Goal: Task Accomplishment & Management: Complete application form

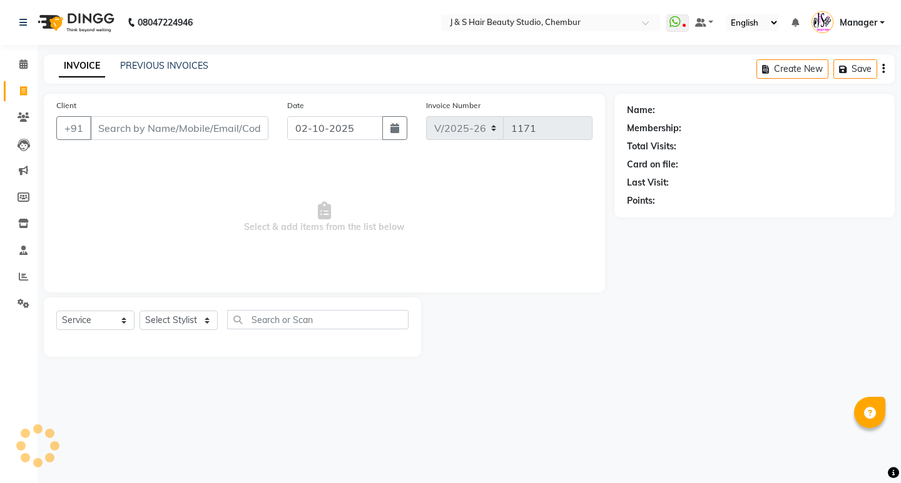
select select "143"
select select "service"
click at [169, 320] on select "Select Stylist Manager [PERSON_NAME] No Preference 1 poonam [PERSON_NAME] Sheet…" at bounding box center [178, 320] width 78 height 19
select select "4180"
click at [139, 311] on select "Select Stylist Manager [PERSON_NAME] No Preference 1 poonam [PERSON_NAME] Sheet…" at bounding box center [178, 320] width 78 height 19
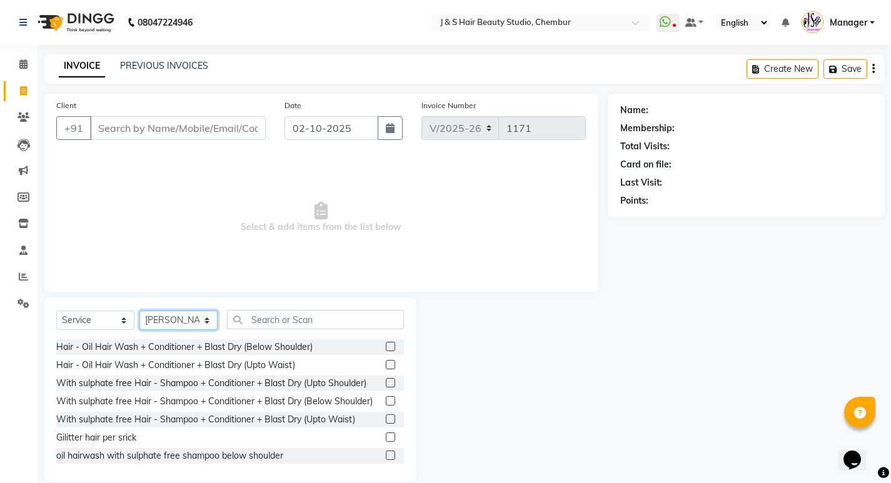
scroll to position [188, 0]
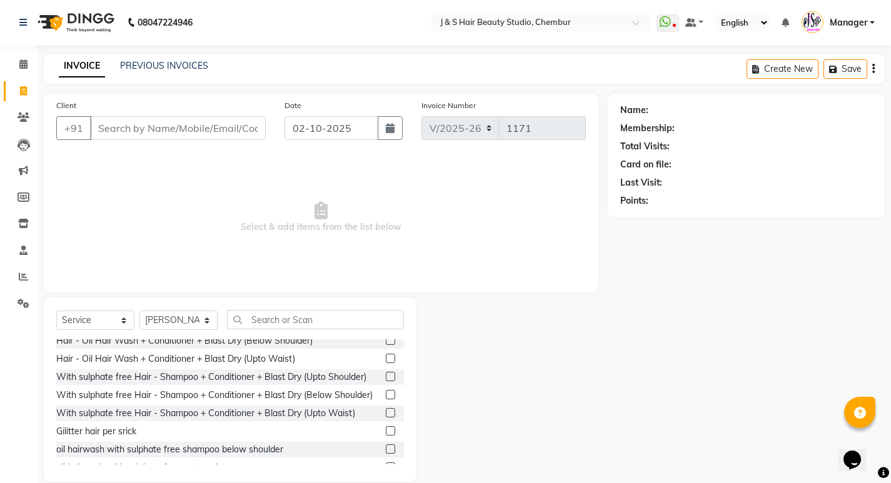
click at [386, 418] on label at bounding box center [390, 412] width 9 height 9
click at [386, 418] on input "checkbox" at bounding box center [390, 414] width 8 height 8
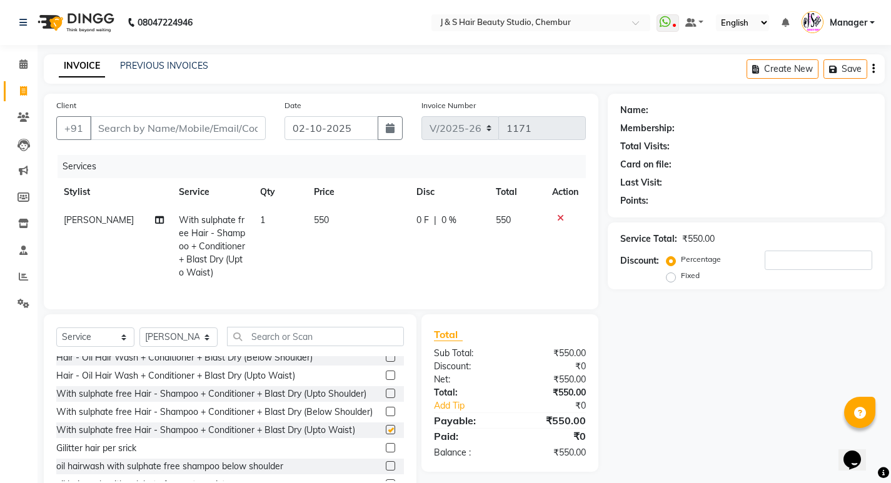
checkbox input "false"
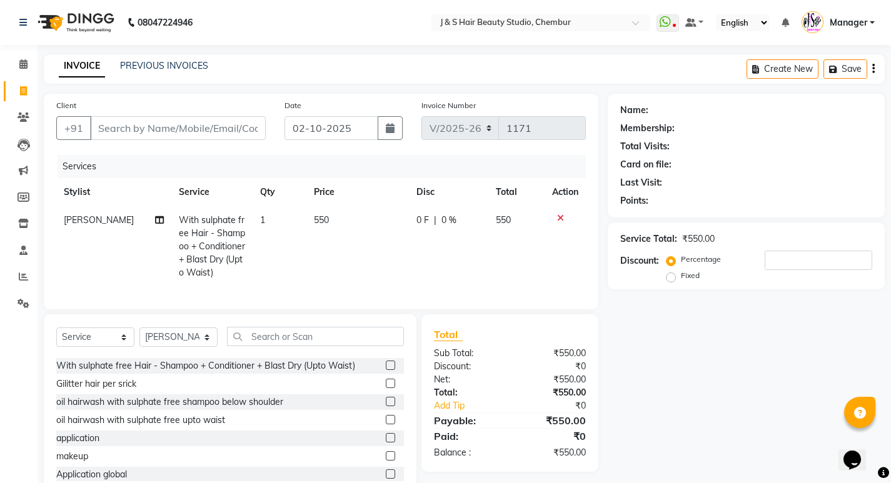
scroll to position [250, 0]
click at [297, 344] on input "text" at bounding box center [315, 336] width 177 height 19
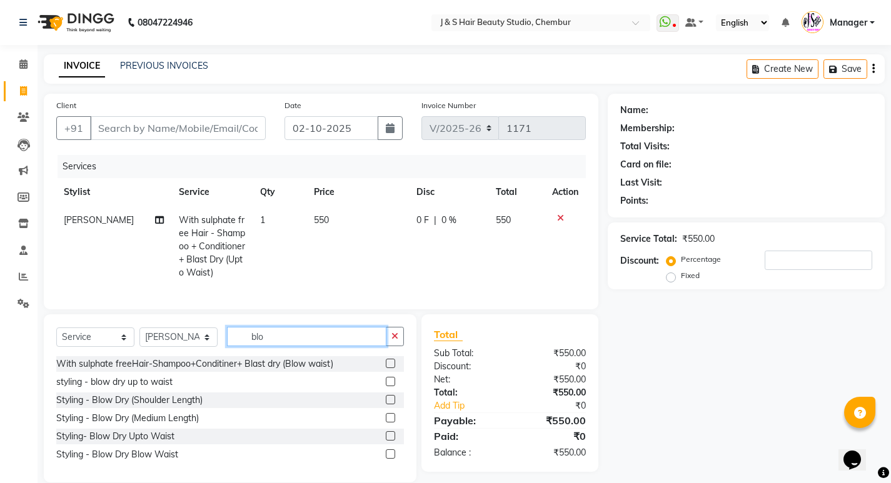
scroll to position [0, 0]
type input "blow"
click at [388, 423] on label at bounding box center [390, 417] width 9 height 9
click at [388, 423] on input "checkbox" at bounding box center [390, 419] width 8 height 8
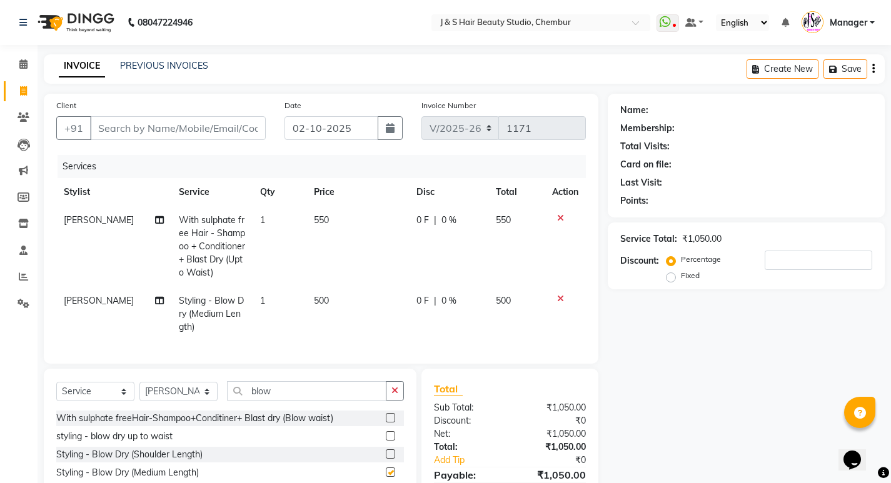
checkbox input "false"
click at [315, 221] on span "550" at bounding box center [321, 220] width 15 height 11
select select "4180"
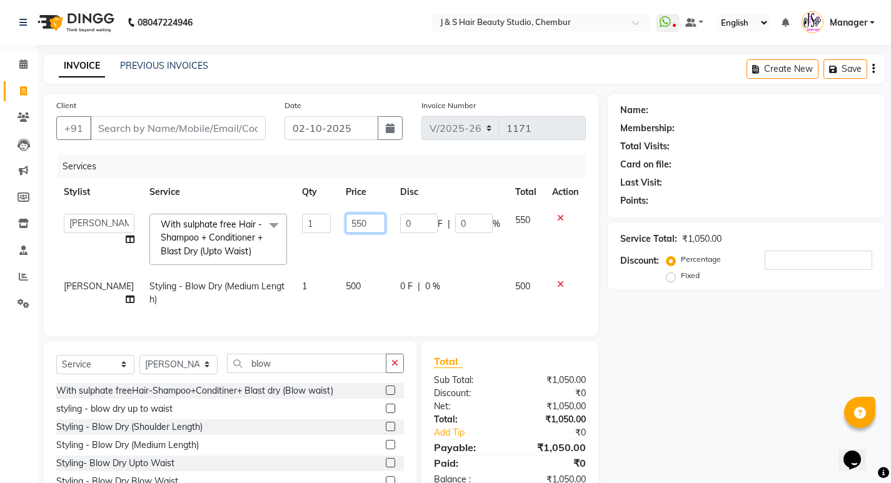
click at [348, 221] on input "550" at bounding box center [365, 223] width 39 height 19
type input "5"
type input "450"
click at [366, 294] on td "500" at bounding box center [365, 293] width 54 height 41
select select "4180"
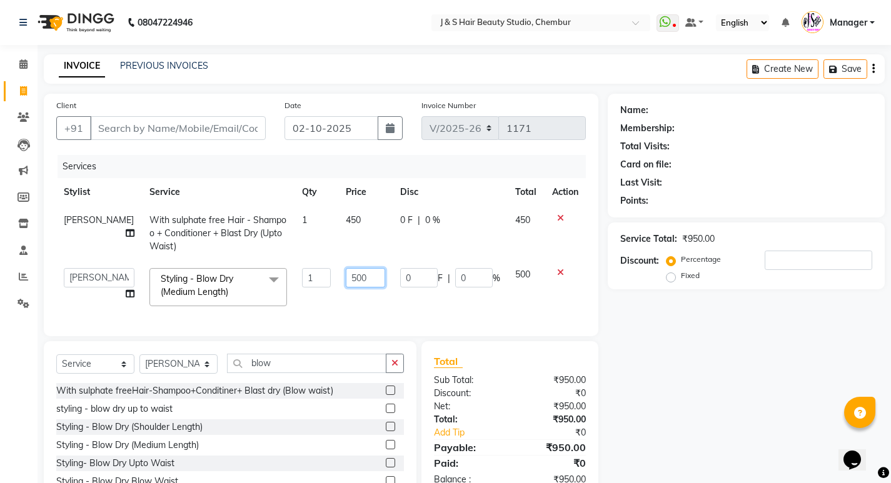
click at [353, 276] on input "500" at bounding box center [365, 277] width 39 height 19
type input "550"
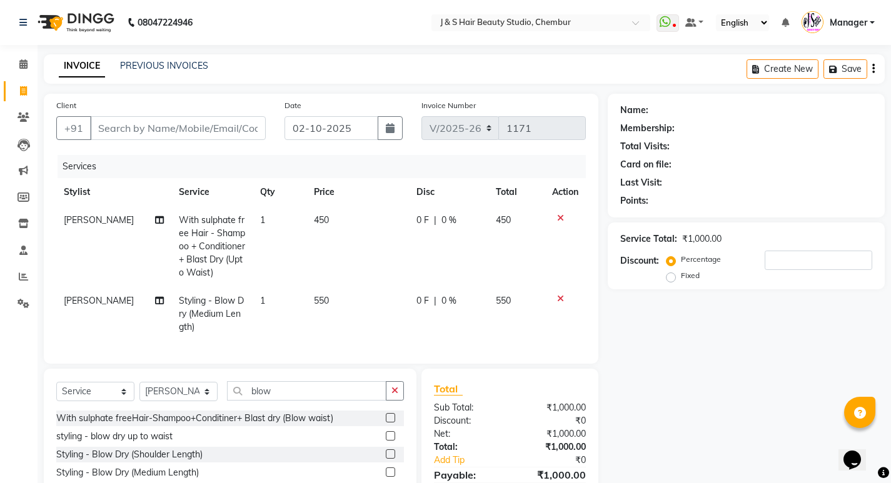
click at [354, 295] on td "550" at bounding box center [357, 314] width 102 height 54
select select "4180"
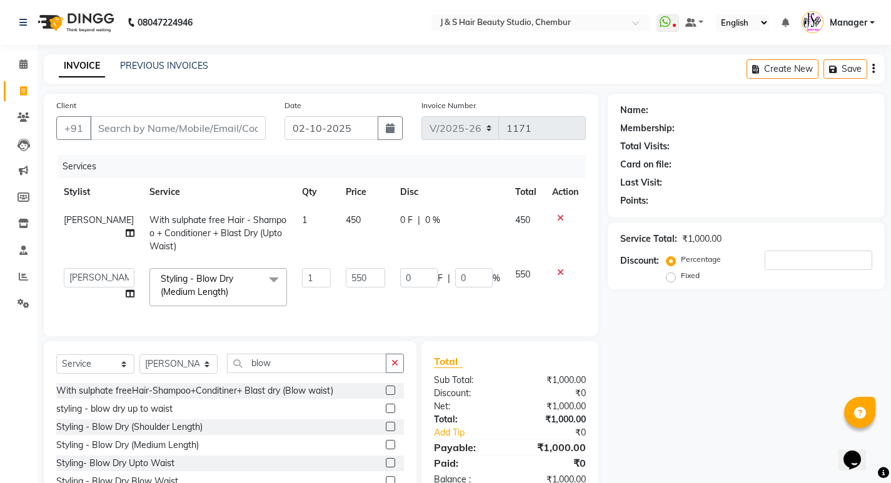
click at [390, 468] on label at bounding box center [390, 462] width 9 height 9
click at [390, 468] on input "checkbox" at bounding box center [390, 464] width 8 height 8
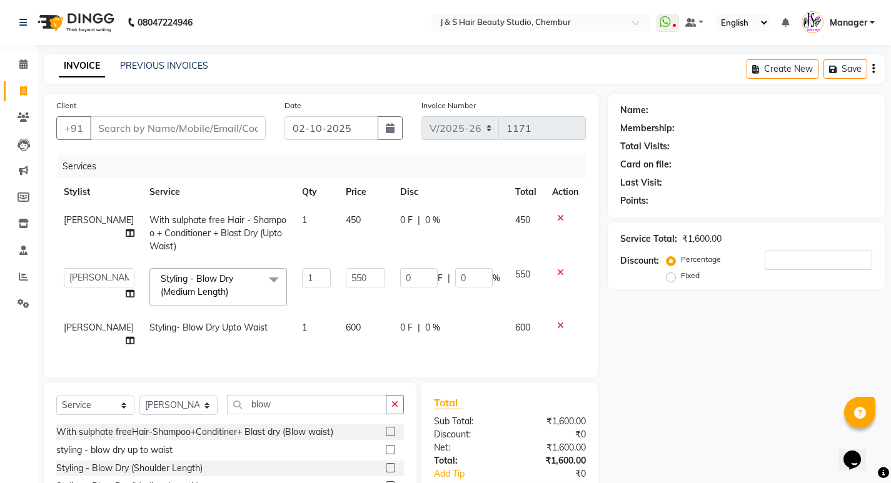
checkbox input "false"
click at [557, 324] on icon at bounding box center [560, 325] width 7 height 9
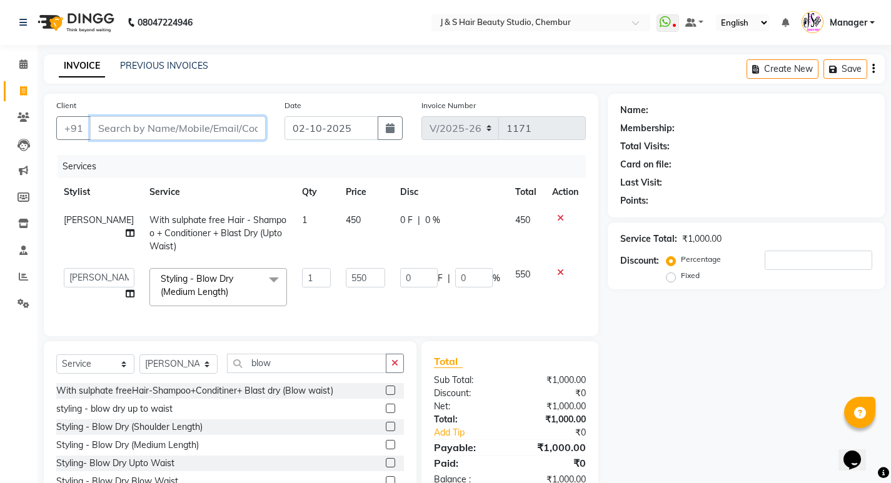
click at [199, 128] on input "Client" at bounding box center [178, 128] width 176 height 24
type input "m"
type input "0"
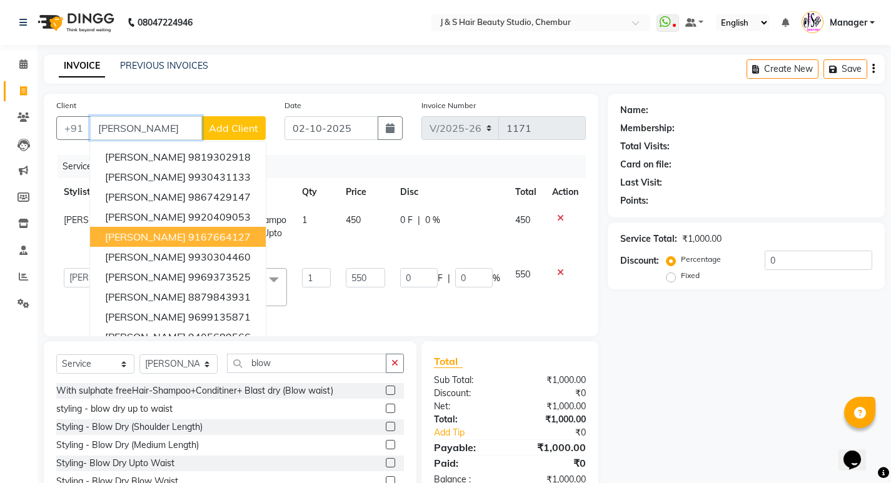
click at [206, 233] on ngb-highlight "9167664127" at bounding box center [219, 237] width 63 height 13
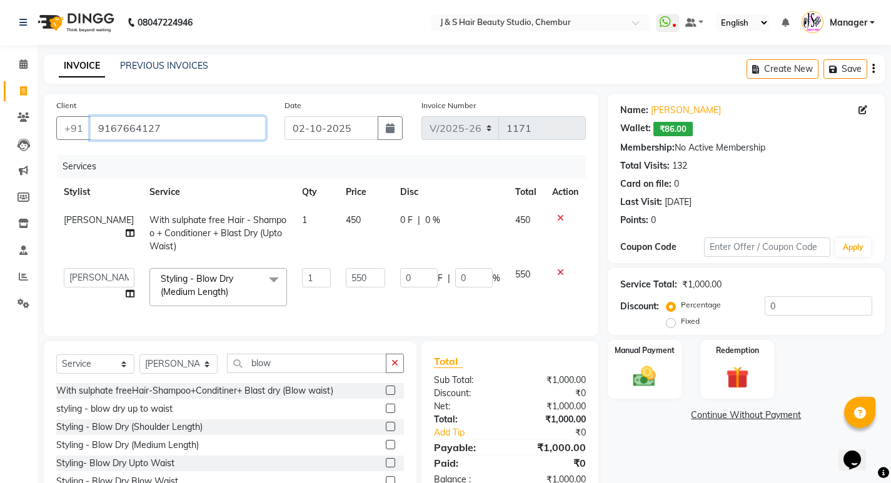
click at [204, 126] on input "9167664127" at bounding box center [178, 128] width 176 height 24
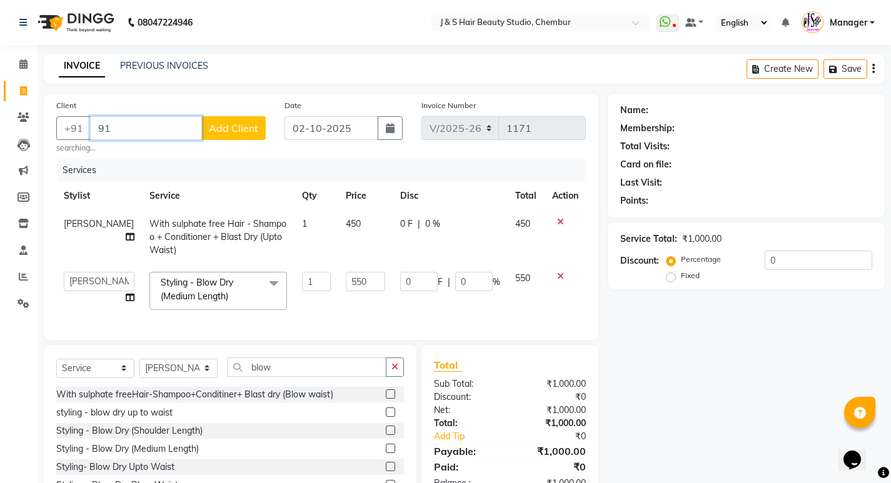
type input "9"
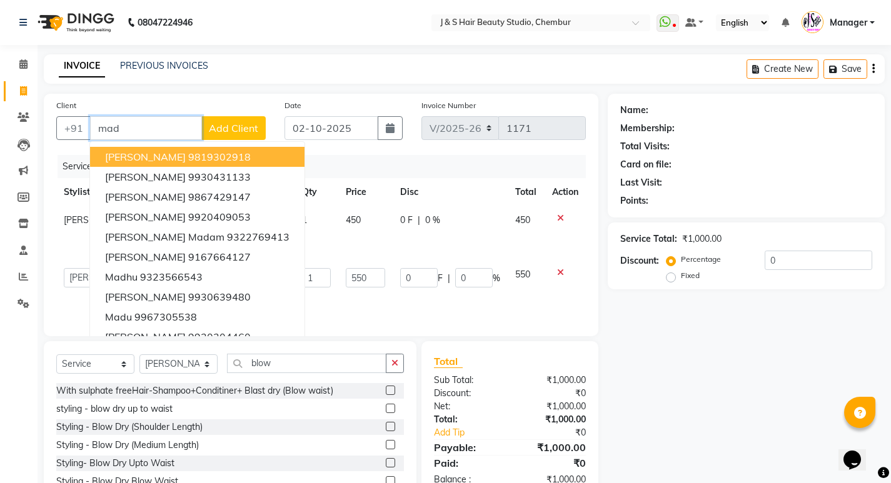
click at [209, 149] on button "[PERSON_NAME] 9819302918" at bounding box center [197, 157] width 215 height 20
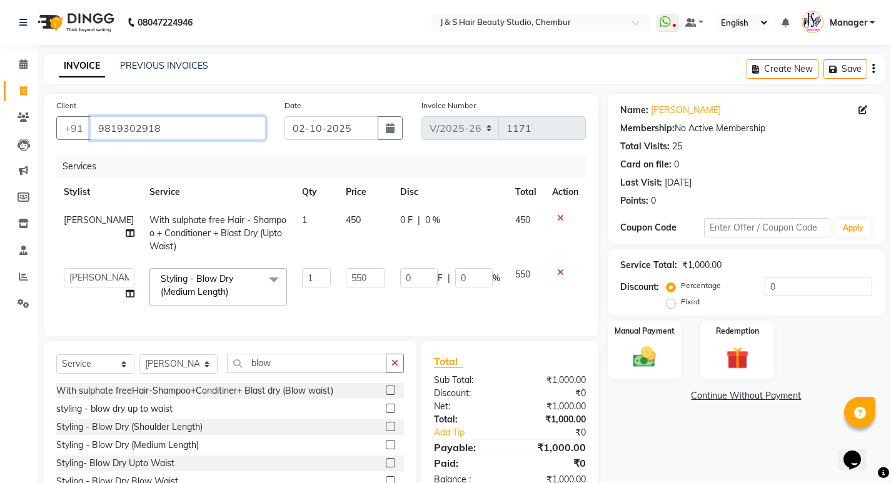
click at [185, 135] on input "9819302918" at bounding box center [178, 128] width 176 height 24
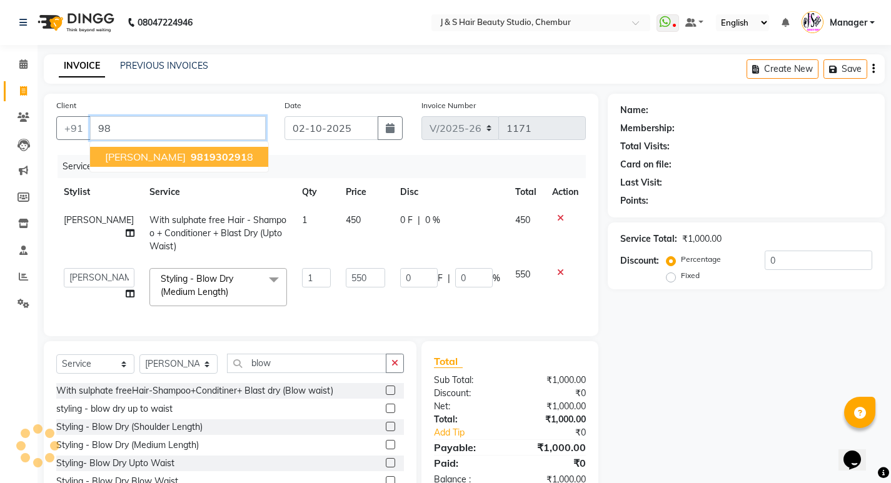
type input "9"
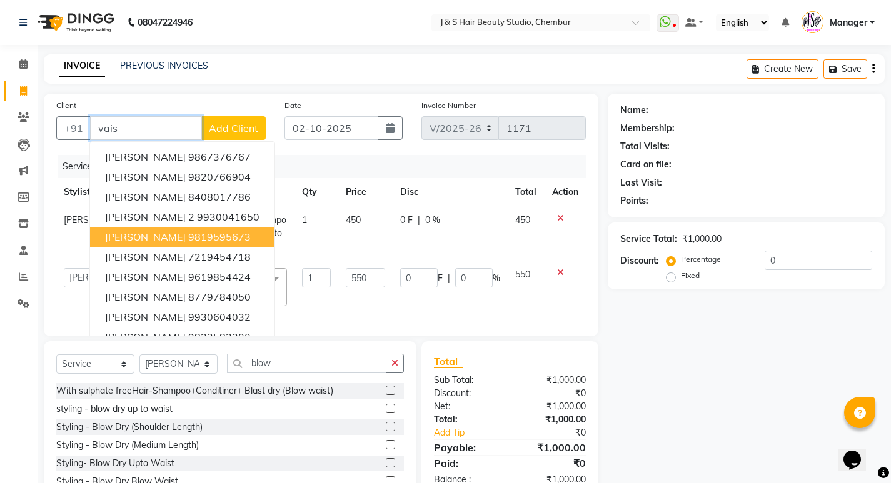
click at [208, 230] on button "[PERSON_NAME] 9819595673" at bounding box center [182, 237] width 184 height 20
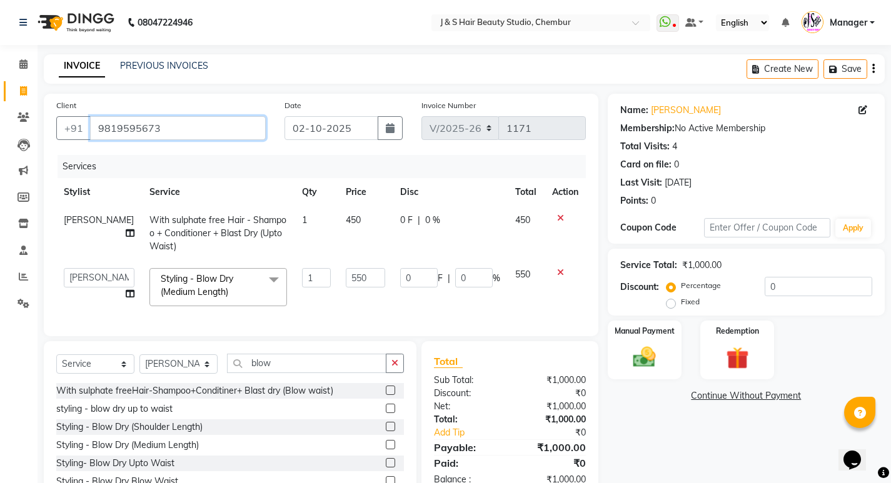
click at [186, 128] on input "9819595673" at bounding box center [178, 128] width 176 height 24
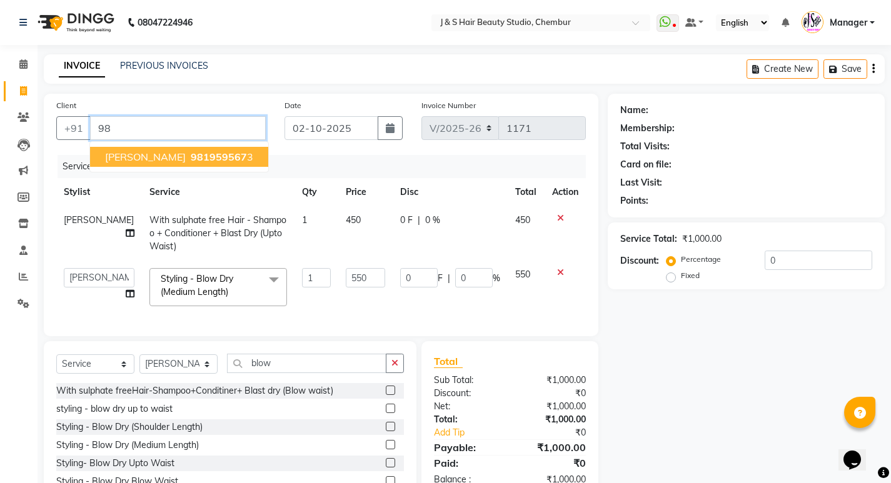
type input "9"
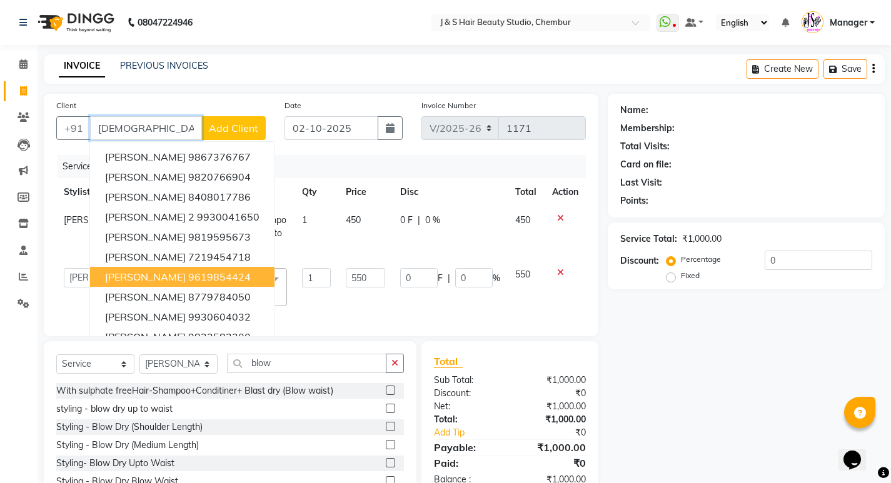
click at [188, 277] on ngb-highlight "9619854424" at bounding box center [219, 277] width 63 height 13
type input "9619854424"
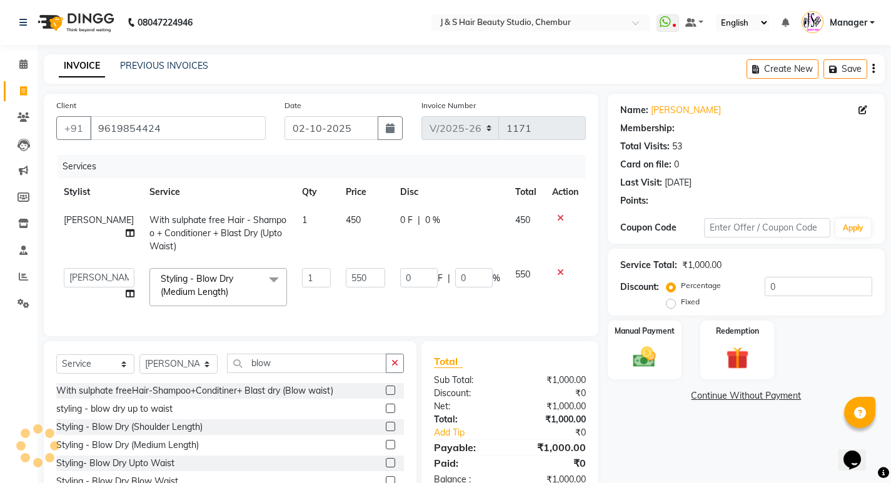
type input "110"
type input "20"
select select "1: Object"
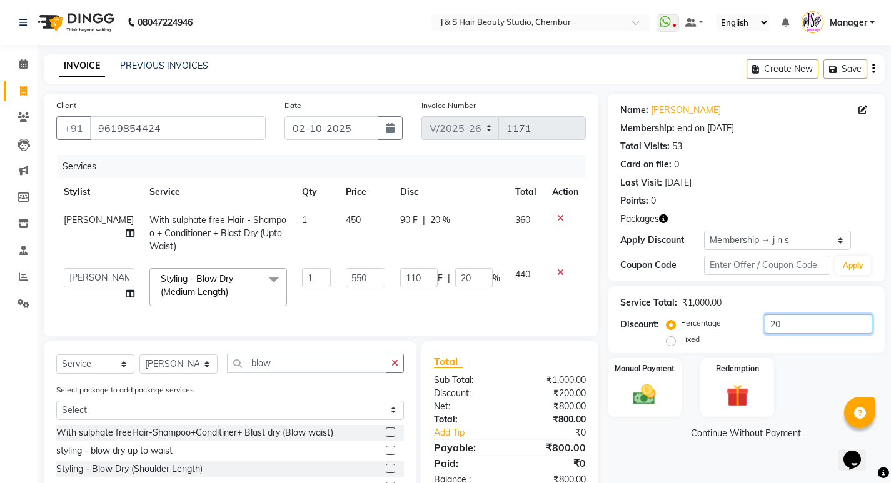
click at [809, 322] on input "20" at bounding box center [819, 324] width 108 height 19
type input "2"
type input "11"
type input "2"
type input "0"
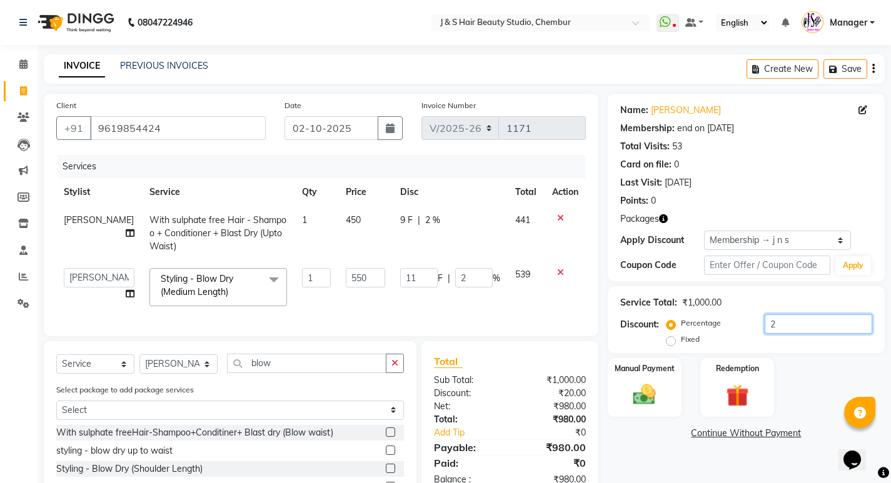
type input "0"
type input "2"
type input "11"
type input "2"
type input "20"
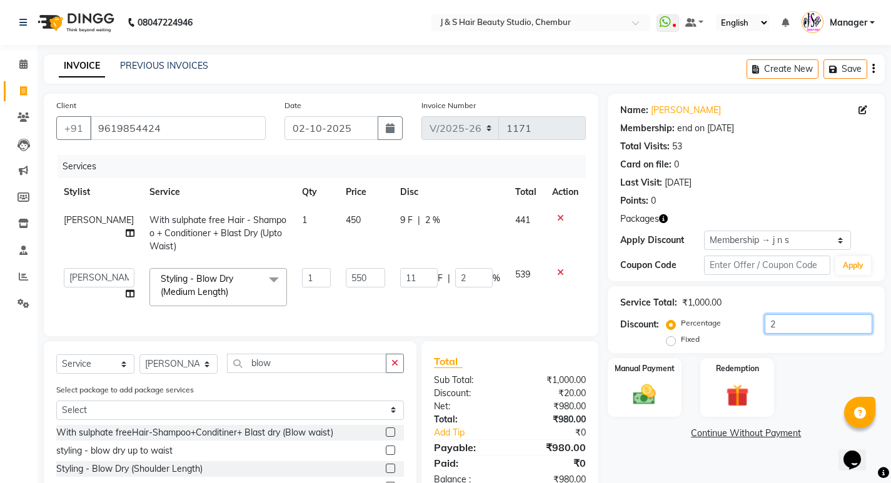
type input "110"
type input "20"
click at [493, 316] on div "Services Stylist Service Qty Price Disc Total Action [PERSON_NAME] With sulphat…" at bounding box center [321, 239] width 530 height 169
click at [640, 377] on div "Manual Payment" at bounding box center [644, 388] width 77 height 62
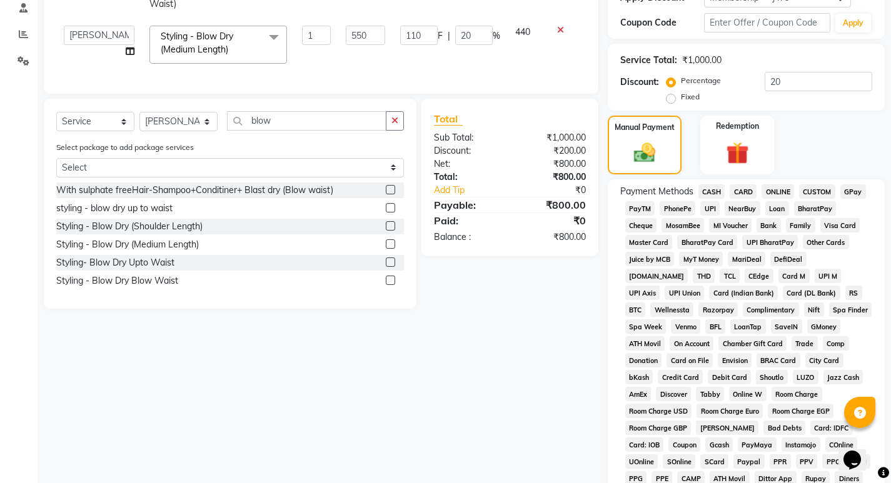
scroll to position [250, 0]
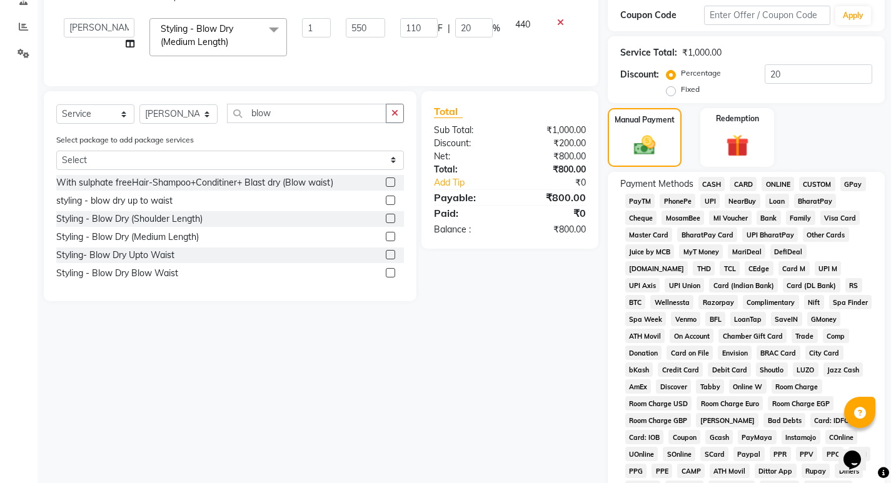
click at [854, 183] on span "GPay" at bounding box center [853, 184] width 26 height 14
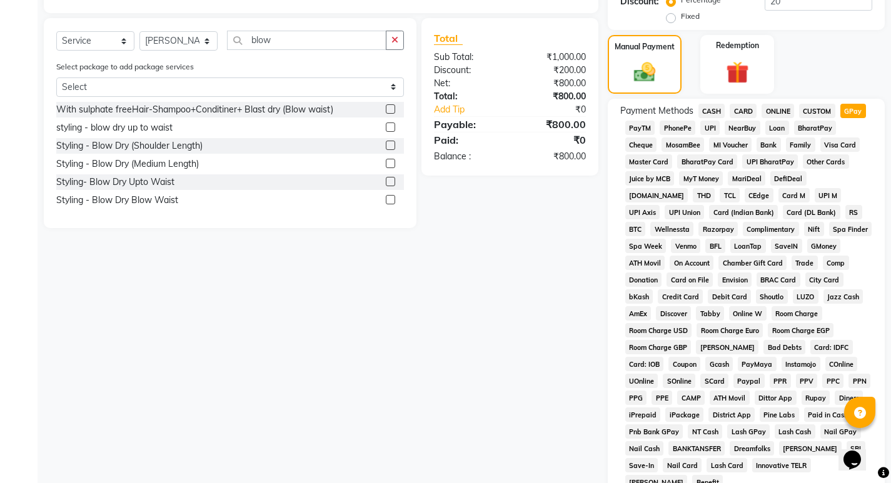
scroll to position [478, 0]
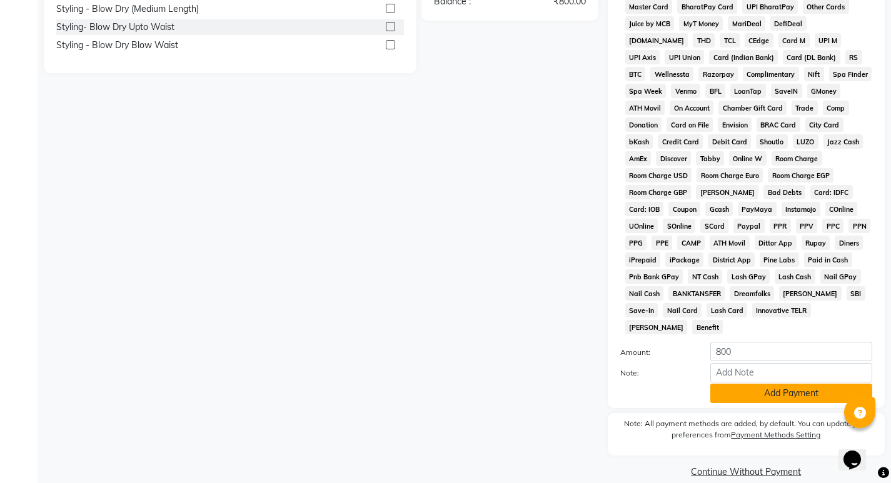
click at [784, 384] on button "Add Payment" at bounding box center [791, 393] width 162 height 19
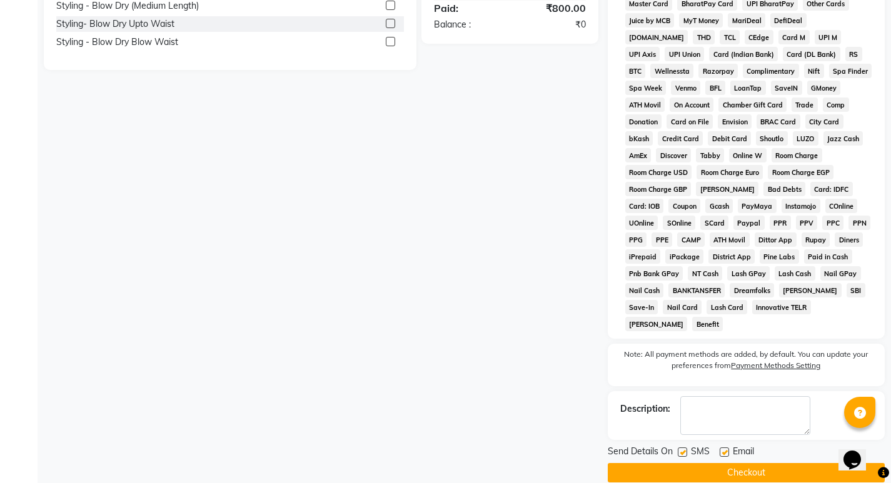
scroll to position [483, 0]
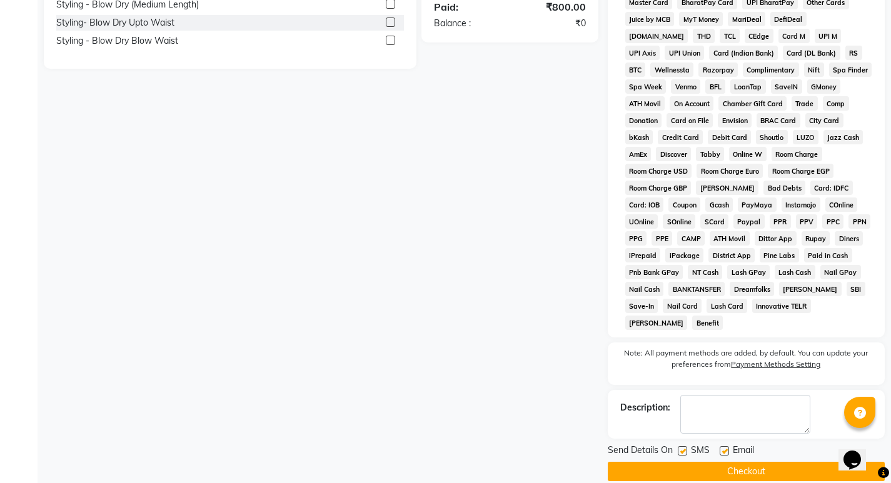
click at [755, 462] on button "Checkout" at bounding box center [746, 471] width 277 height 19
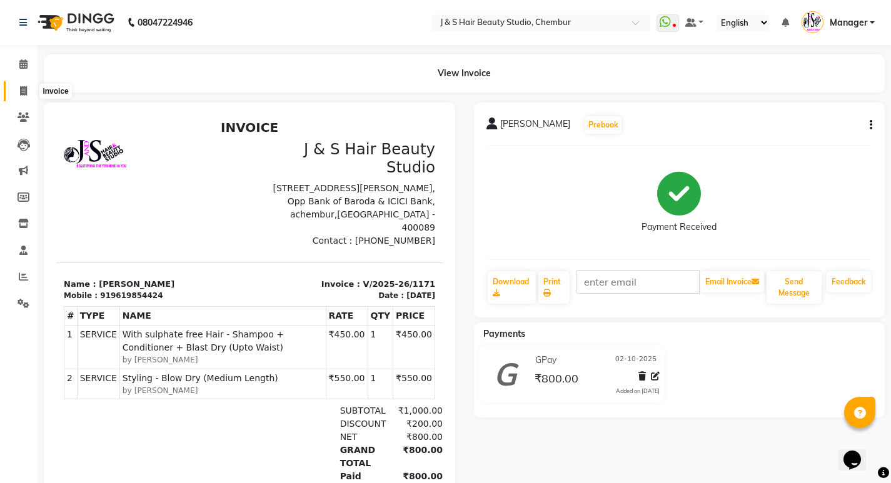
click at [23, 87] on icon at bounding box center [23, 90] width 7 height 9
select select "143"
select select "service"
